Goal: Transaction & Acquisition: Purchase product/service

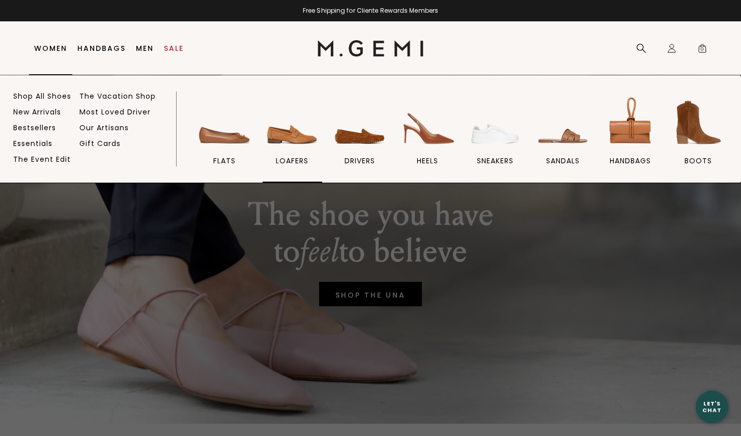
click at [286, 156] on span "loafers" at bounding box center [292, 160] width 33 height 9
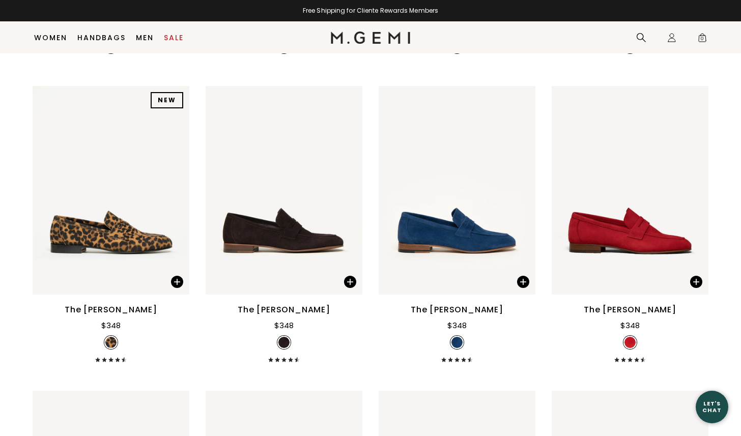
scroll to position [441, 0]
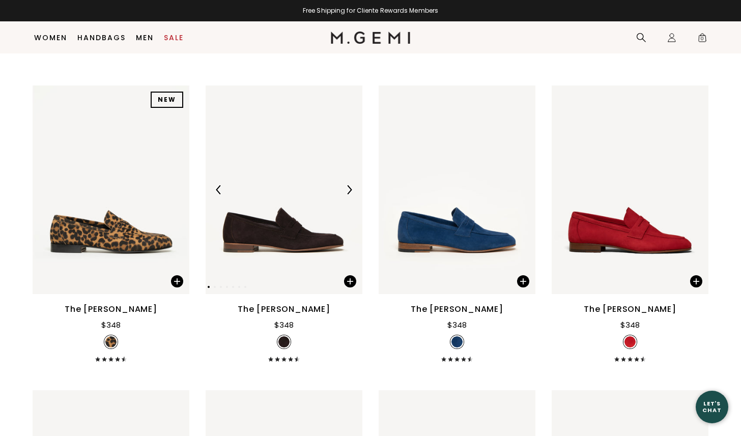
click at [353, 185] on img at bounding box center [348, 189] width 9 height 9
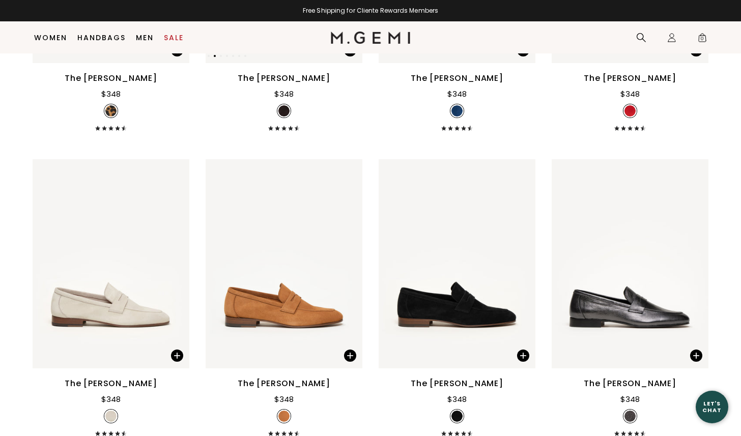
scroll to position [496, 0]
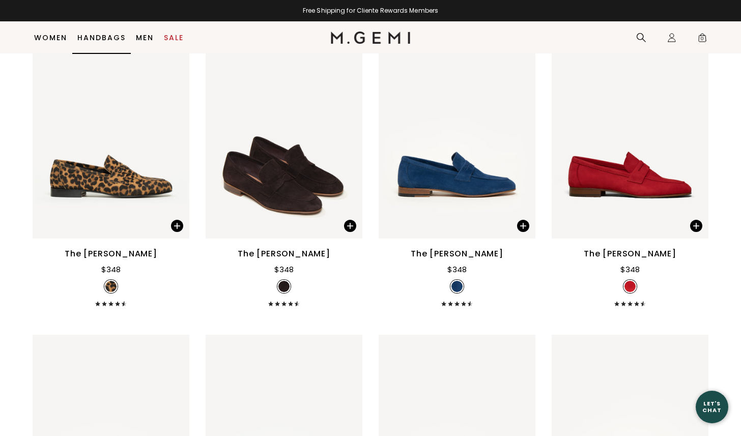
click at [47, 43] on li "Women Shop All Shoes New Arrivals Bestsellers Essentials The Event Edit The Vac…" at bounding box center [50, 38] width 43 height 32
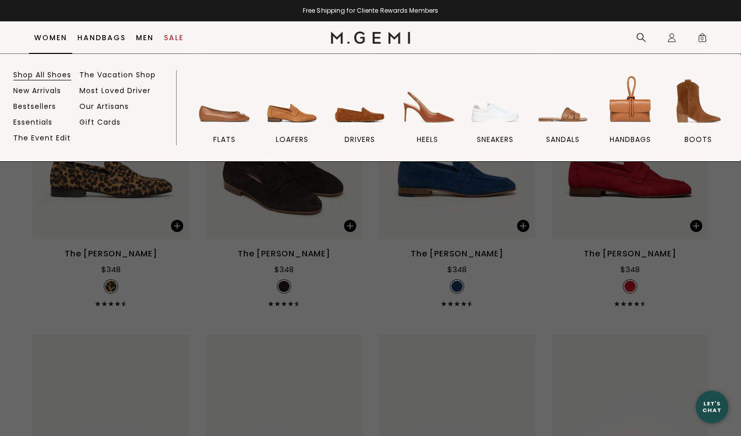
click at [46, 77] on link "Shop All Shoes" at bounding box center [42, 74] width 58 height 9
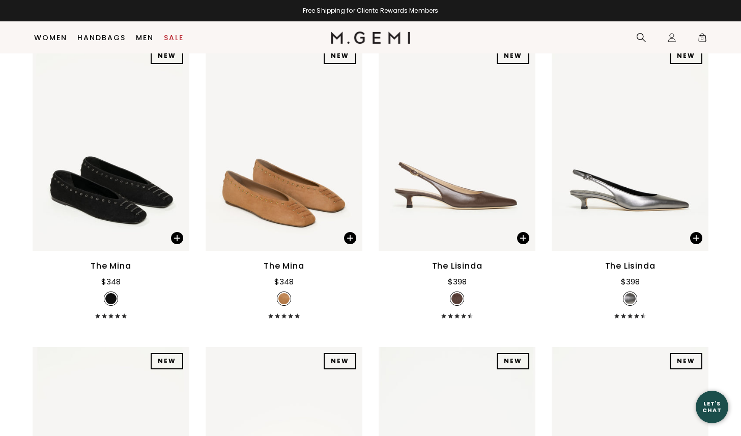
scroll to position [10521, 0]
click at [349, 142] on img at bounding box center [348, 145] width 9 height 9
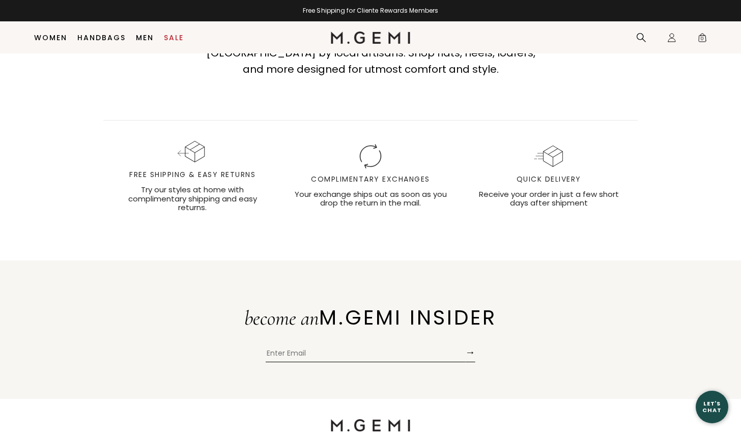
scroll to position [15729, 0]
